Goal: Information Seeking & Learning: Learn about a topic

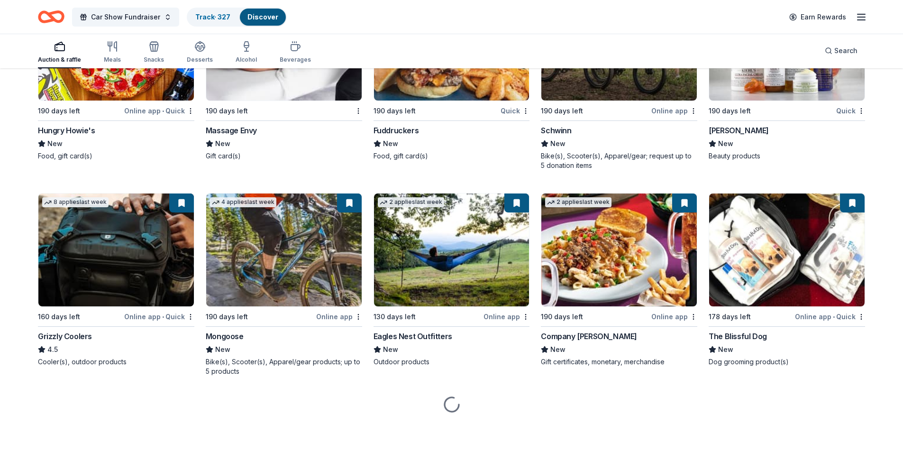
scroll to position [7840, 0]
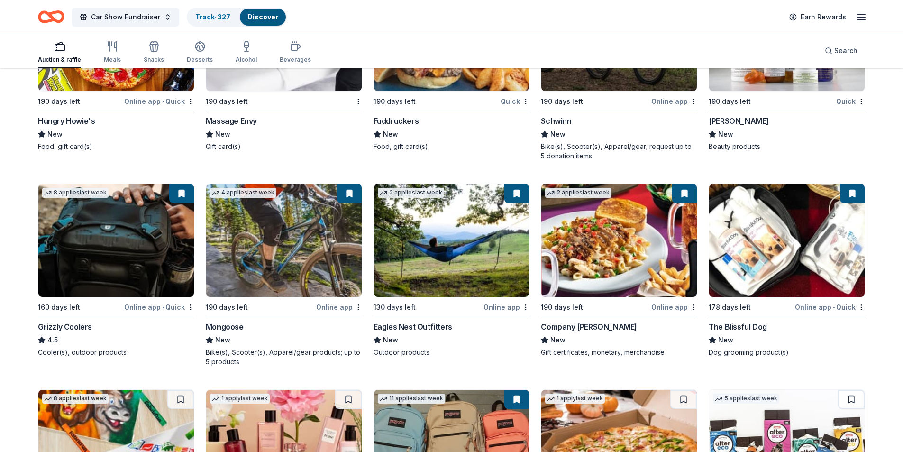
click at [479, 264] on img at bounding box center [451, 240] width 155 height 113
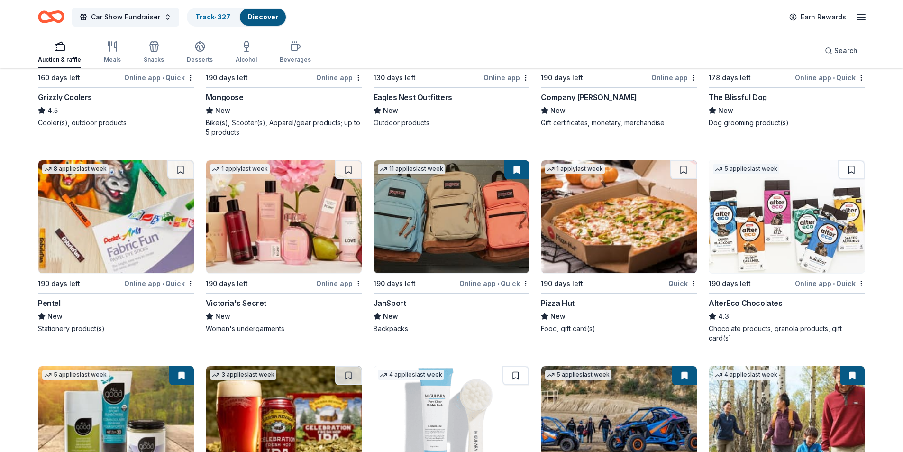
scroll to position [8077, 0]
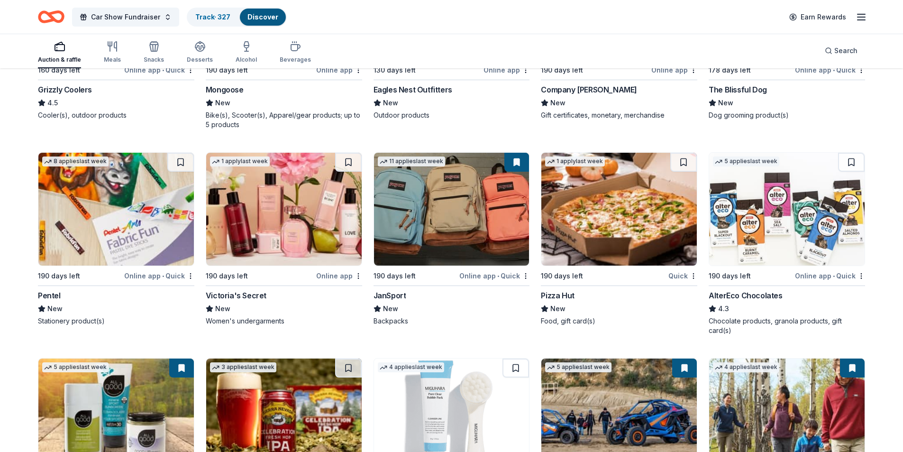
click at [476, 243] on img at bounding box center [451, 209] width 155 height 113
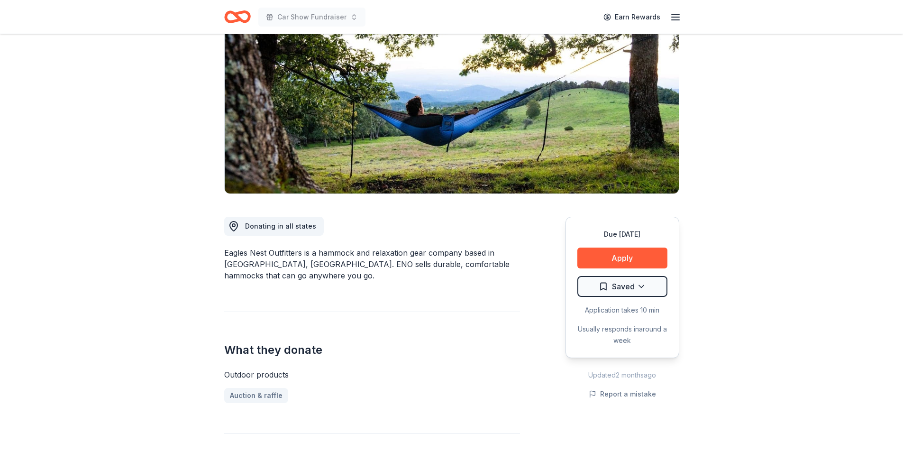
scroll to position [95, 0]
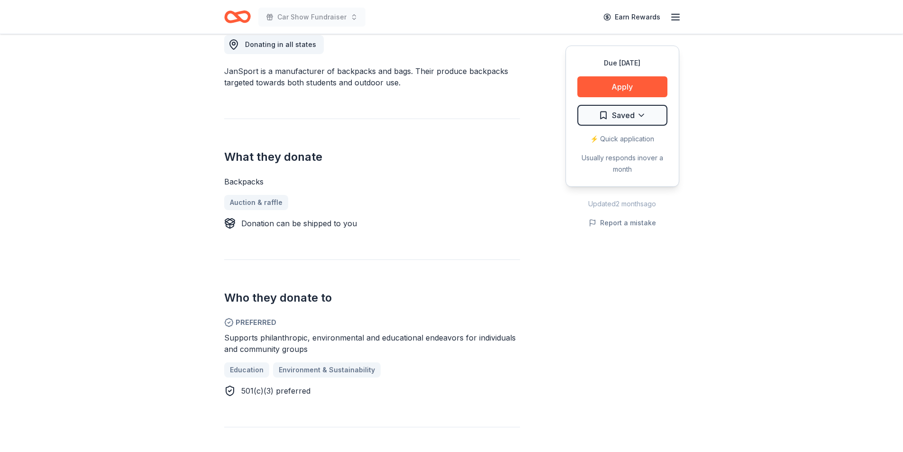
scroll to position [284, 0]
